Goal: Find specific page/section: Find specific page/section

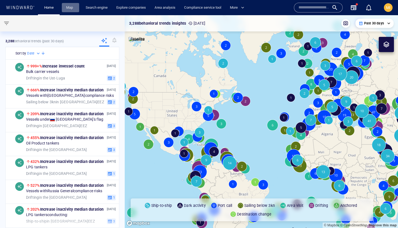
click at [70, 8] on link "Map" at bounding box center [70, 7] width 13 height 9
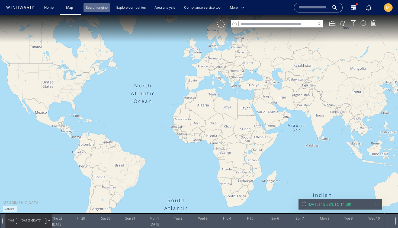
click at [95, 7] on link "Search engine" at bounding box center [97, 7] width 26 height 9
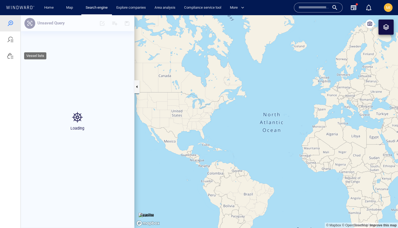
click at [11, 57] on div at bounding box center [10, 56] width 7 height 7
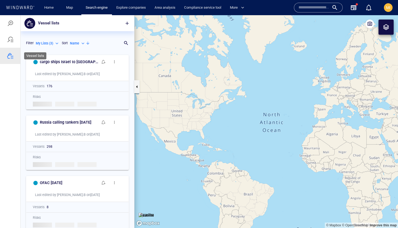
scroll to position [176, 114]
click at [388, 8] on span "MI" at bounding box center [388, 7] width 4 height 4
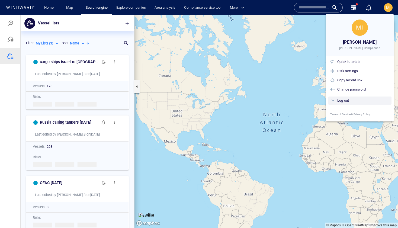
click at [346, 100] on div "Log out" at bounding box center [363, 101] width 52 height 6
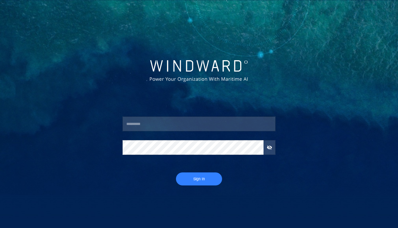
click at [180, 126] on input "text" at bounding box center [199, 124] width 153 height 15
type input "*********"
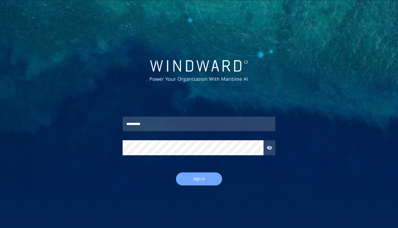
click at [198, 181] on span "Sign In" at bounding box center [198, 179] width 35 height 7
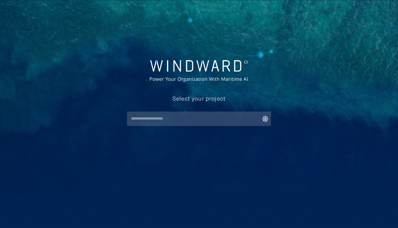
click at [203, 118] on input "text" at bounding box center [200, 119] width 142 height 10
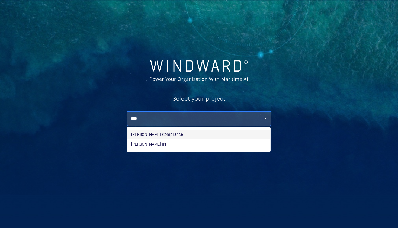
click at [194, 133] on li "[PERSON_NAME] Compliance" at bounding box center [198, 135] width 143 height 10
type input "**********"
